Goal: Check status: Check status

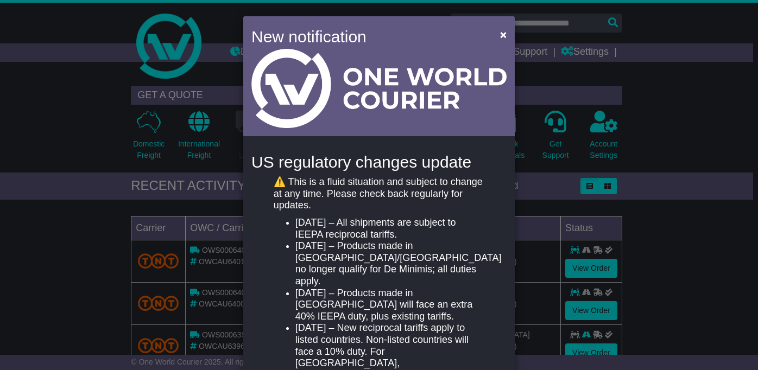
click at [688, 148] on div "New notification × US regulatory changes update ⚠️ This is a fluid situation an…" at bounding box center [379, 185] width 758 height 370
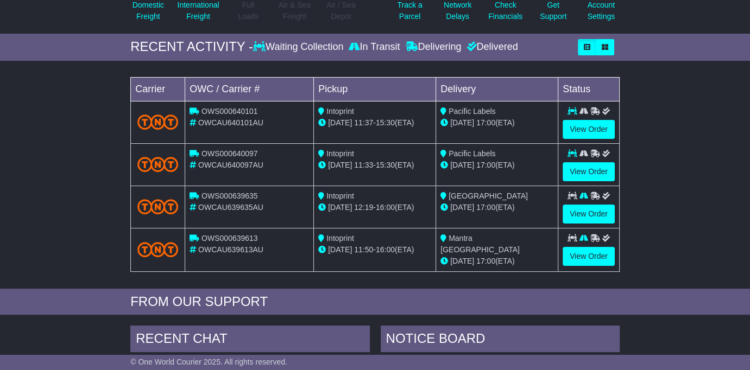
scroll to position [163, 0]
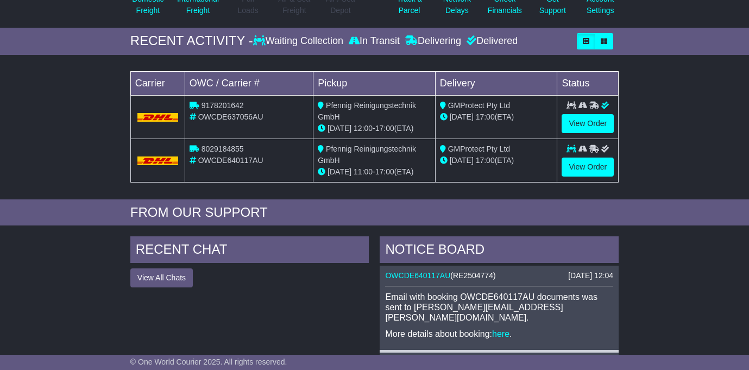
scroll to position [164, 0]
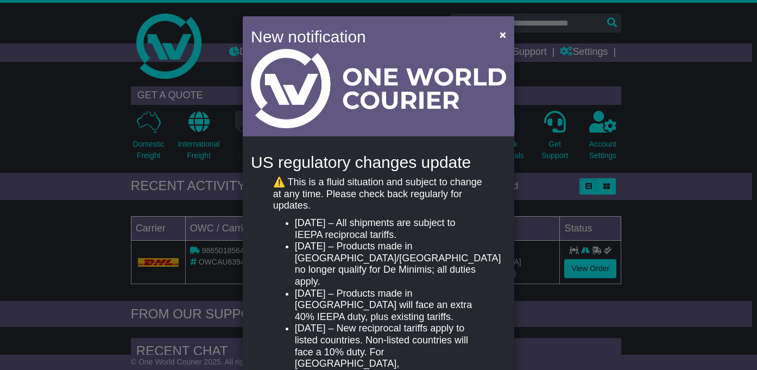
click at [677, 229] on div "New notification × US regulatory changes update ⚠️ This is a fluid situation an…" at bounding box center [378, 185] width 757 height 370
